Goal: Check status: Check status

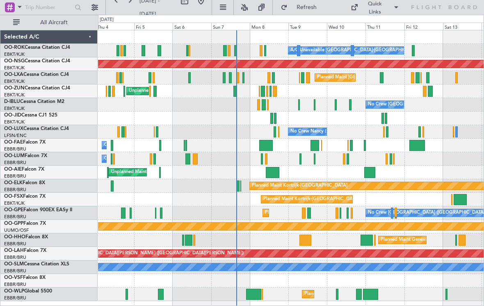
click at [423, 91] on div at bounding box center [425, 91] width 4 height 11
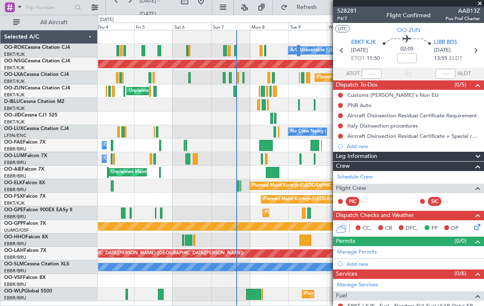
click at [480, 5] on span at bounding box center [480, 3] width 8 height 7
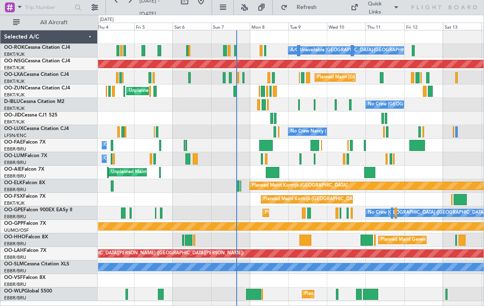
click at [430, 91] on div at bounding box center [430, 91] width 5 height 11
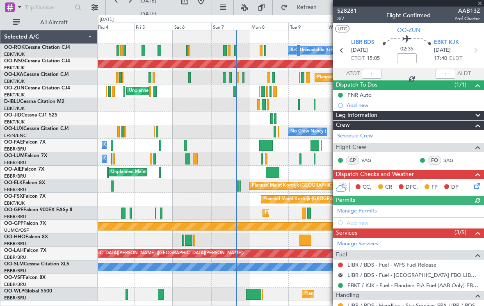
click at [481, 3] on div at bounding box center [408, 3] width 151 height 7
click at [480, 5] on div at bounding box center [408, 3] width 151 height 7
click at [481, 5] on span at bounding box center [480, 3] width 8 height 7
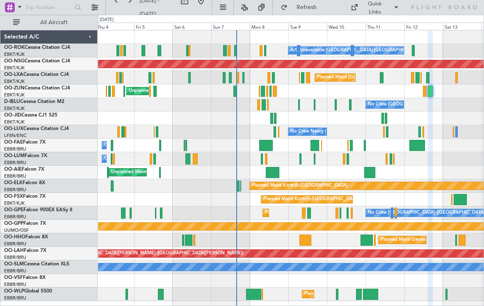
type input "0"
click at [236, 51] on div at bounding box center [235, 50] width 2 height 11
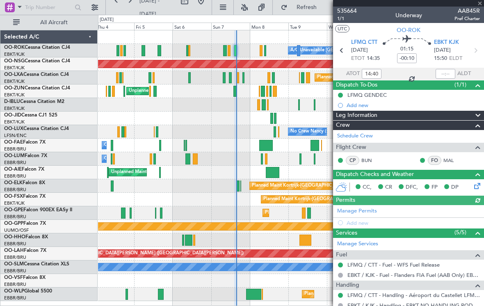
click at [483, 5] on div at bounding box center [408, 3] width 151 height 7
click at [480, 4] on span at bounding box center [480, 3] width 8 height 7
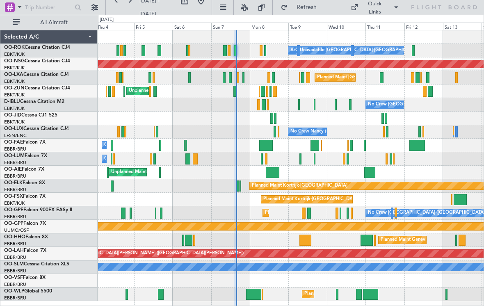
type input "0"
click at [231, 93] on div "Unplanned Maint [GEOGRAPHIC_DATA] ([GEOGRAPHIC_DATA])" at bounding box center [291, 92] width 386 height 14
click at [233, 93] on div "Unplanned Maint [GEOGRAPHIC_DATA] ([GEOGRAPHIC_DATA])" at bounding box center [291, 92] width 386 height 14
click at [236, 90] on div at bounding box center [235, 91] width 3 height 11
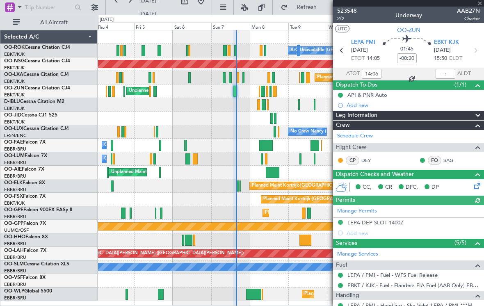
click at [481, 4] on div at bounding box center [408, 3] width 151 height 7
click at [482, 5] on span at bounding box center [480, 3] width 8 height 7
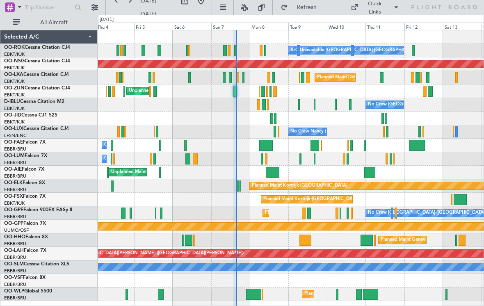
type input "0"
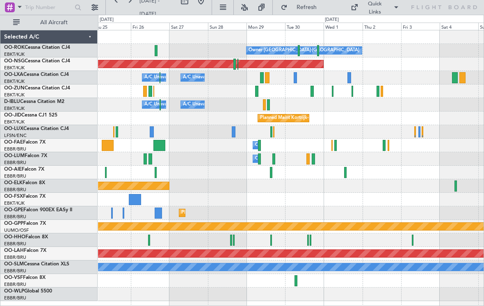
click at [330, 91] on div "Planned Maint Kortrijk-[GEOGRAPHIC_DATA]" at bounding box center [291, 92] width 386 height 14
click at [330, 95] on div "Planned Maint Kortrijk-[GEOGRAPHIC_DATA]" at bounding box center [291, 92] width 386 height 14
click at [331, 89] on div "Planned Maint Kortrijk-[GEOGRAPHIC_DATA]" at bounding box center [291, 92] width 386 height 14
click at [332, 91] on div at bounding box center [333, 91] width 2 height 11
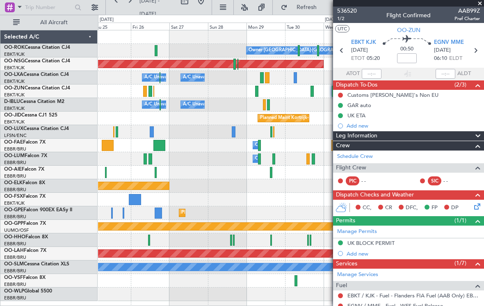
click at [482, 2] on span at bounding box center [480, 3] width 8 height 7
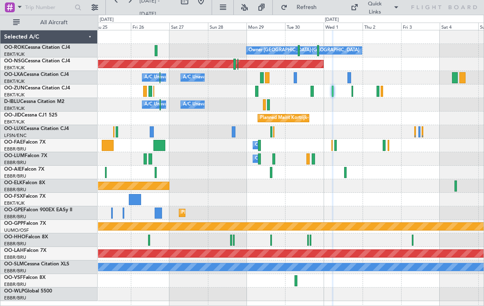
type input "0"
